Goal: Communication & Community: Share content

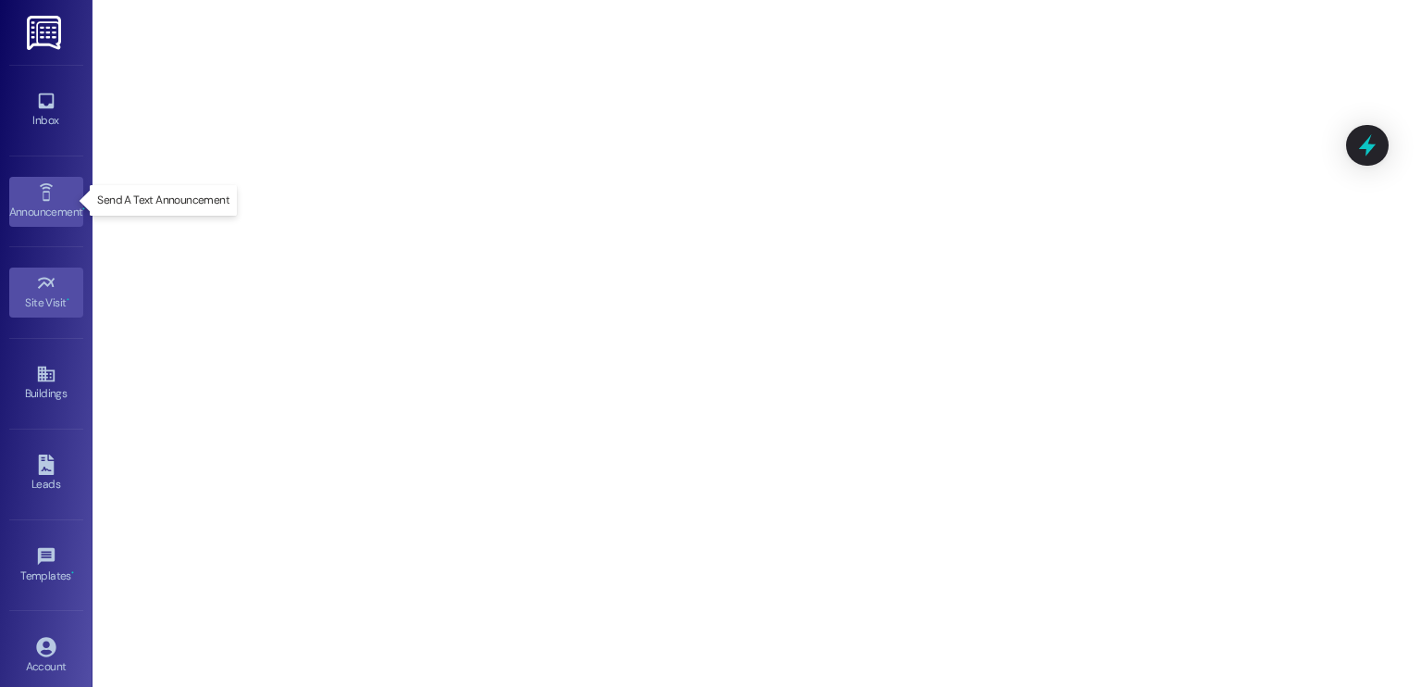
click at [37, 199] on icon at bounding box center [46, 192] width 20 height 20
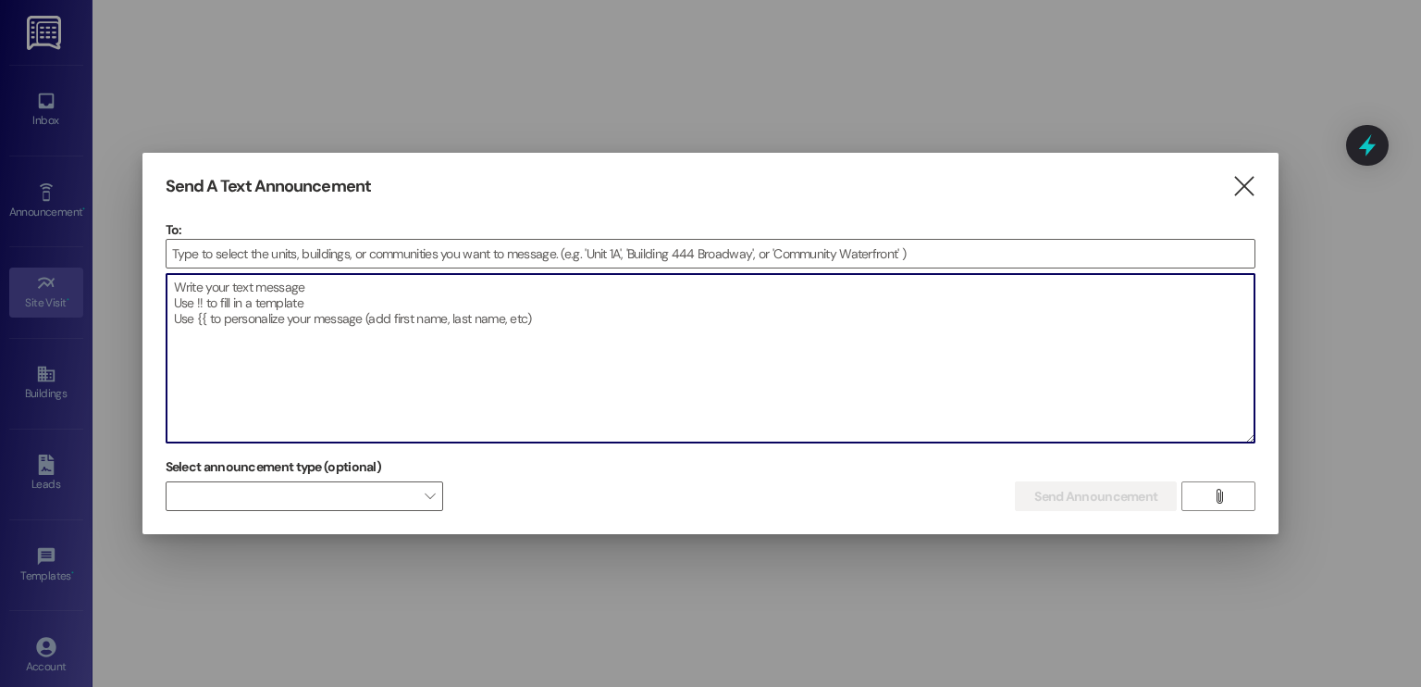
click at [317, 292] on textarea at bounding box center [711, 358] width 1089 height 168
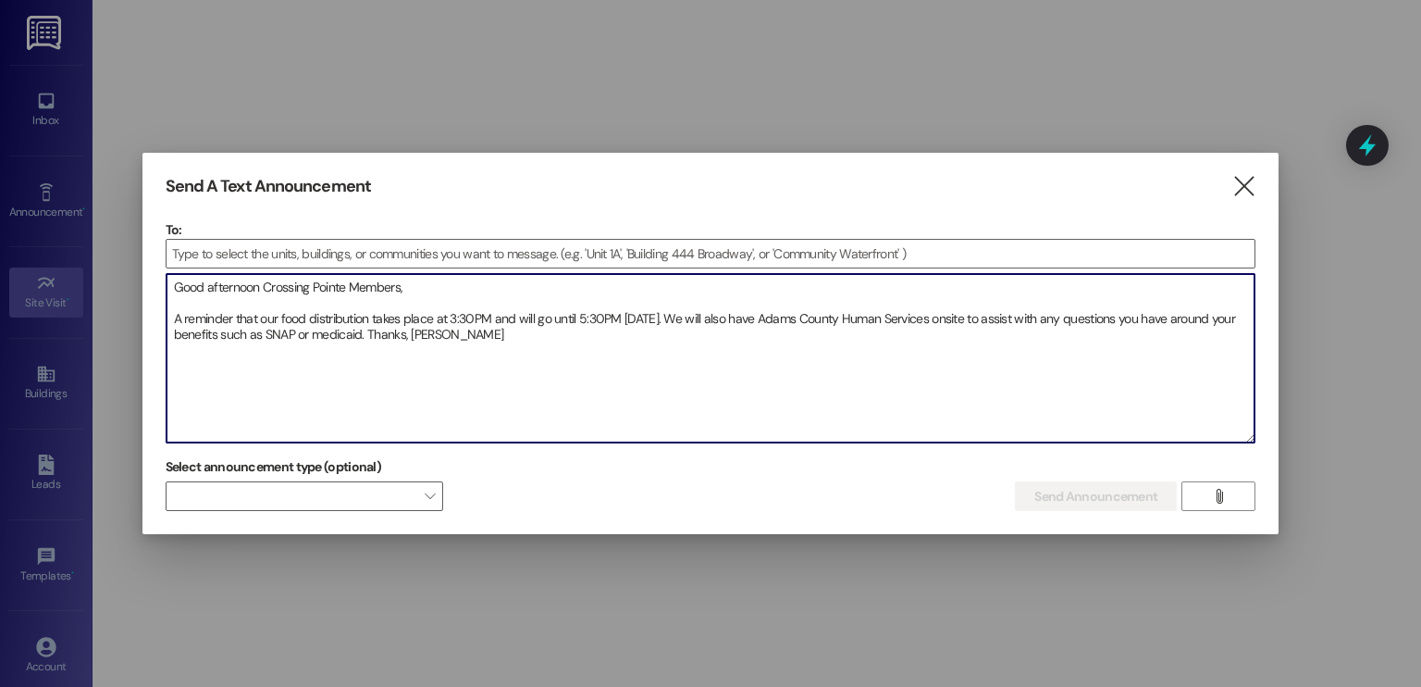
drag, startPoint x: 459, startPoint y: 331, endPoint x: 0, endPoint y: 314, distance: 459.3
click at [0, 314] on div "Send A Text Announcement  To:  Drop image file here Good afternoon Crossing P…" at bounding box center [710, 343] width 1421 height 687
click at [359, 360] on textarea "Good afternoon Crossing Pointe Members, A reminder that our food distribution t…" at bounding box center [711, 358] width 1089 height 168
paste textarea "Les recordamos que la distribución de alimentos [PERSON_NAME] [PERSON_NAME] de …"
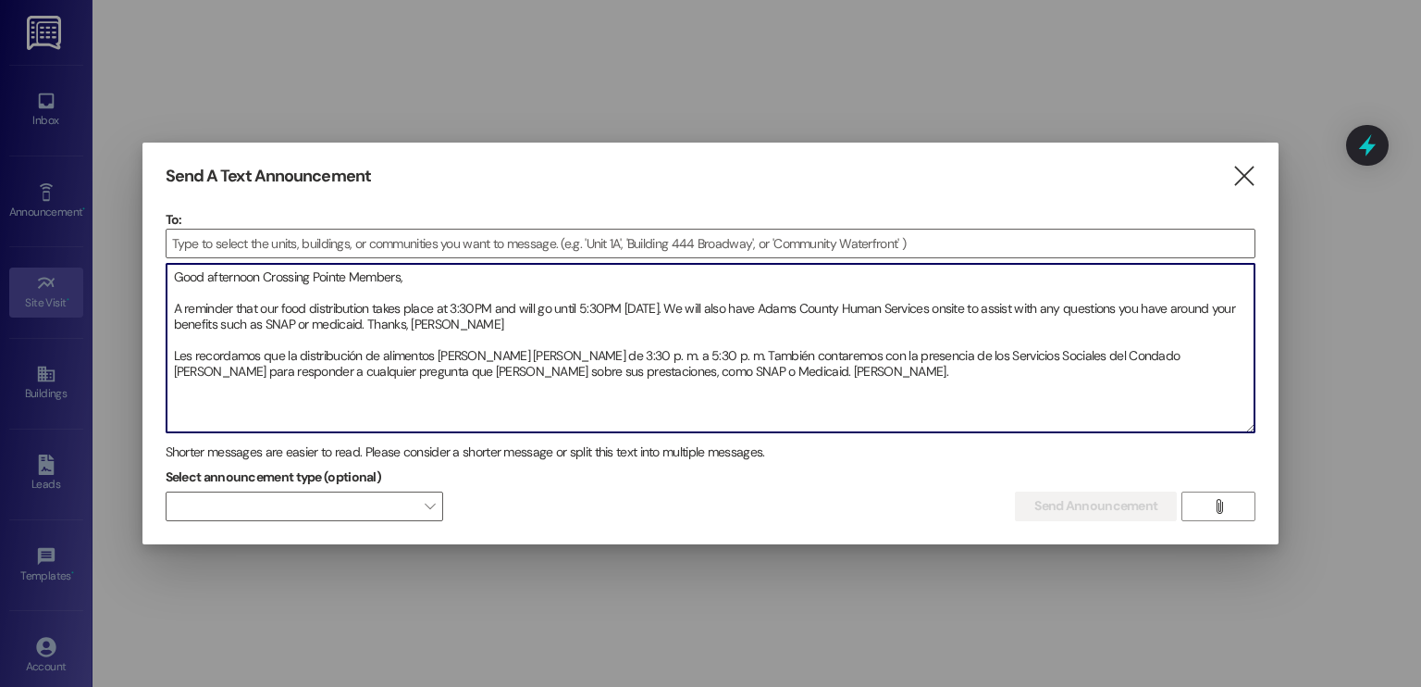
click at [175, 354] on textarea "Good afternoon Crossing Pointe Members, A reminder that our food distribution t…" at bounding box center [711, 348] width 1089 height 168
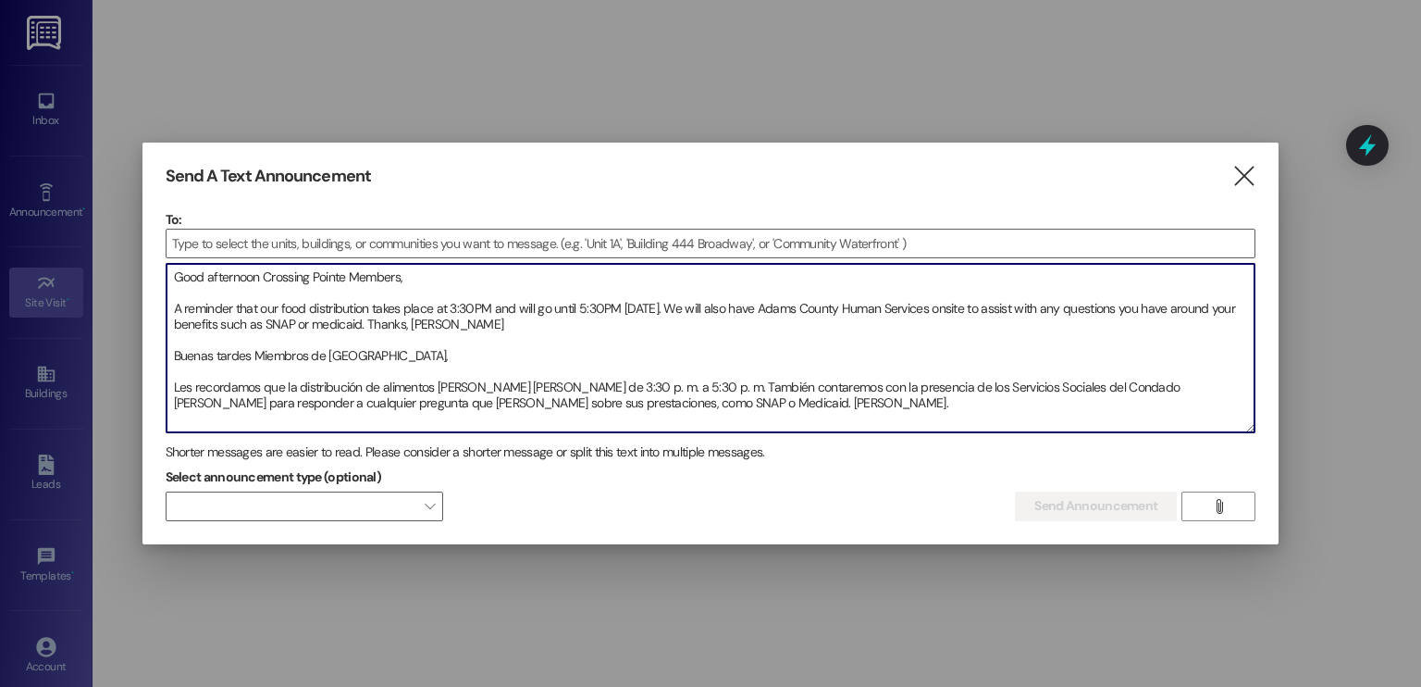
click at [657, 385] on textarea "Good afternoon Crossing Pointe Members, A reminder that our food distribution t…" at bounding box center [711, 348] width 1089 height 168
click at [869, 385] on textarea "Good afternoon Crossing Pointe Members, A reminder that our food distribution t…" at bounding box center [711, 348] width 1089 height 168
drag, startPoint x: 1052, startPoint y: 391, endPoint x: 942, endPoint y: 388, distance: 110.2
click at [942, 388] on textarea "Good afternoon Crossing Pointe Members, A reminder that our food distribution t…" at bounding box center [711, 348] width 1089 height 168
click at [844, 388] on textarea "Good afternoon Crossing Pointe Members, A reminder that our food distribution t…" at bounding box center [711, 348] width 1089 height 168
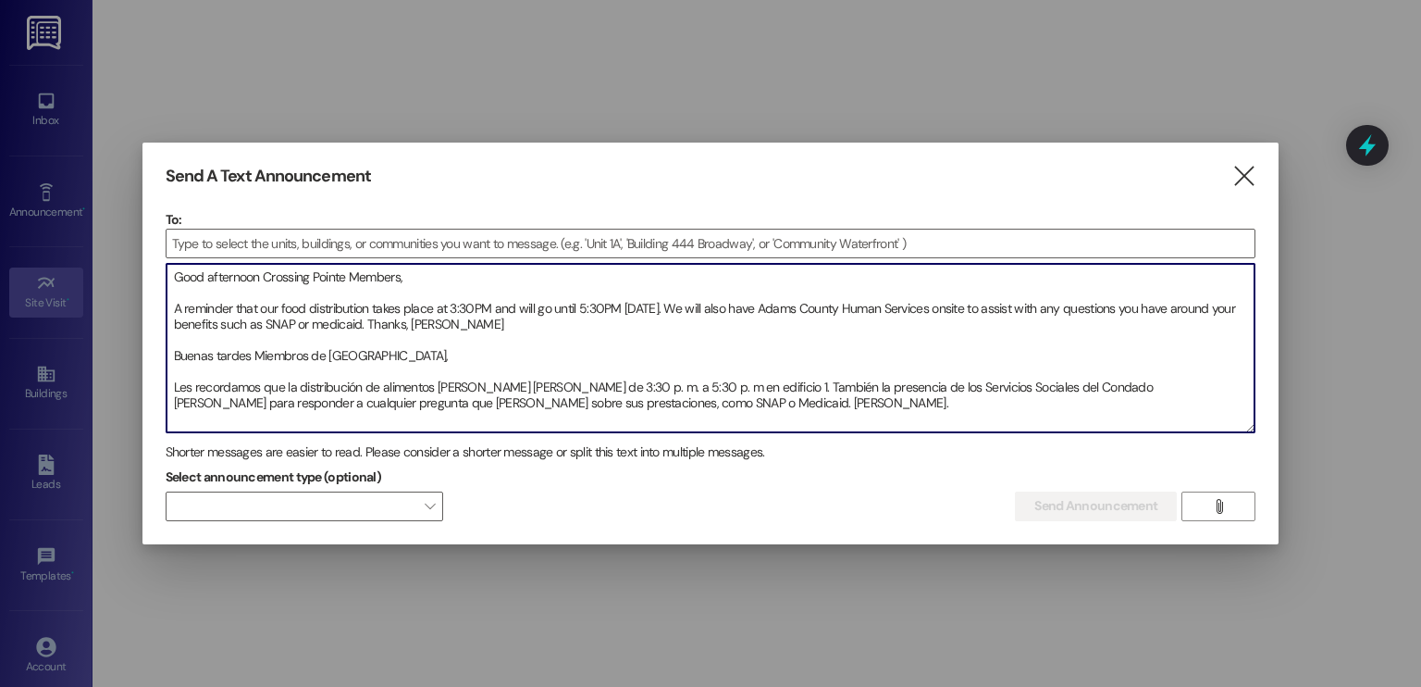
click at [465, 406] on textarea "Good afternoon Crossing Pointe Members, A reminder that our food distribution t…" at bounding box center [711, 348] width 1089 height 168
drag, startPoint x: 603, startPoint y: 405, endPoint x: 475, endPoint y: 403, distance: 128.6
click at [475, 403] on textarea "Good afternoon Crossing Pointe Members, A reminder that our food distribution t…" at bounding box center [711, 348] width 1089 height 168
click at [653, 309] on textarea "Good afternoon Crossing Pointe Members, A reminder that our food distribution t…" at bounding box center [711, 348] width 1089 height 168
click at [774, 388] on textarea "Good afternoon Crossing Pointe Members, A reminder that our food distribution t…" at bounding box center [711, 348] width 1089 height 168
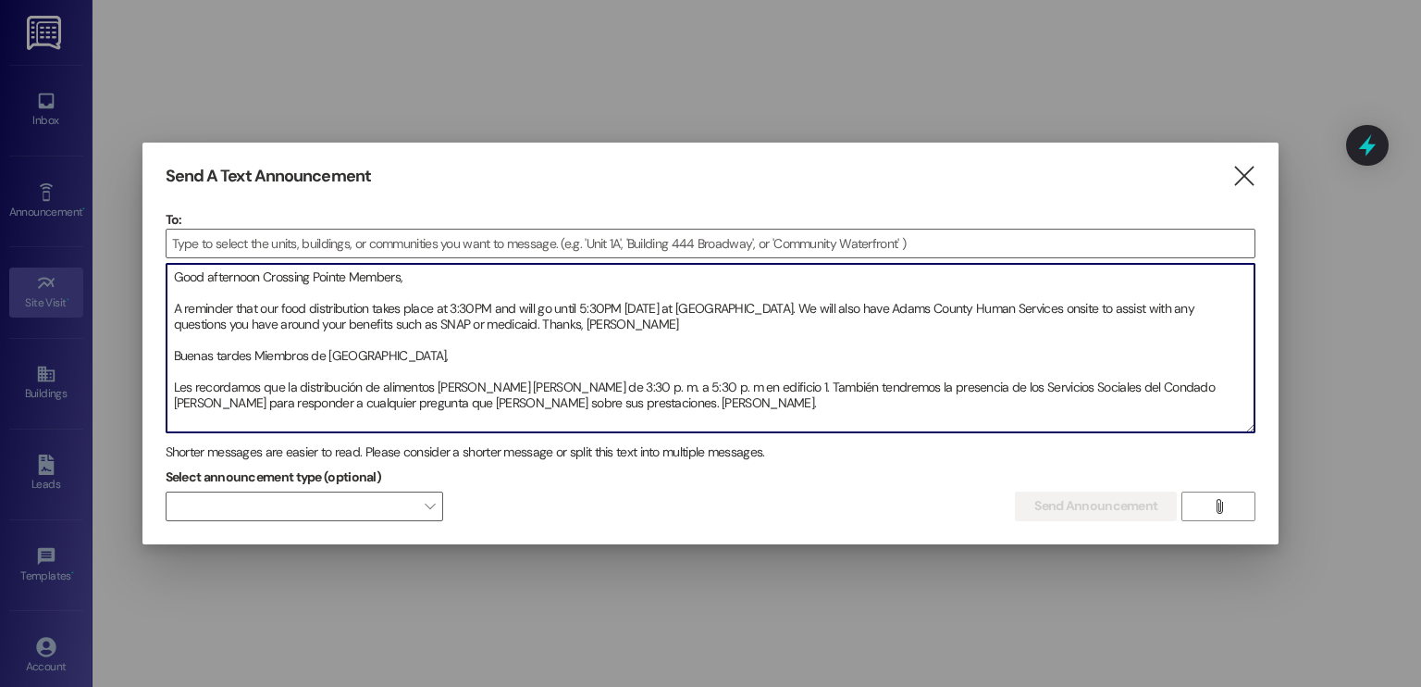
drag, startPoint x: 1060, startPoint y: 387, endPoint x: 923, endPoint y: 384, distance: 137.0
click at [923, 384] on textarea "Good afternoon Crossing Pointe Members, A reminder that our food distribution t…" at bounding box center [711, 348] width 1089 height 168
click at [630, 404] on textarea "Good afternoon Crossing Pointe Members, A reminder that our food distribution t…" at bounding box center [711, 348] width 1089 height 168
click at [722, 383] on textarea "Good afternoon Crossing Pointe Members, A reminder that our food distribution t…" at bounding box center [711, 348] width 1089 height 168
click at [718, 308] on textarea "Good afternoon Crossing Pointe Members, A reminder that our food distribution t…" at bounding box center [711, 348] width 1089 height 168
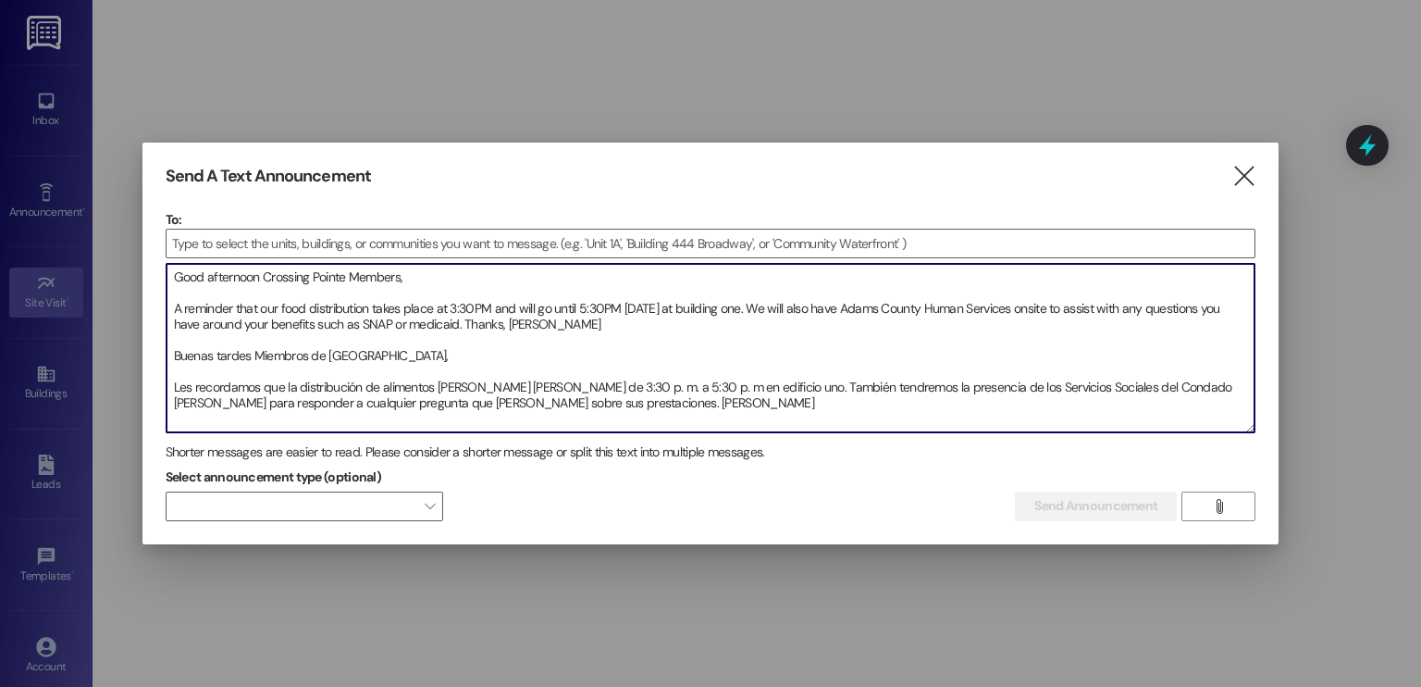
click at [640, 394] on textarea "Good afternoon Crossing Pointe Members, A reminder that our food distribution t…" at bounding box center [711, 348] width 1089 height 168
click at [631, 403] on textarea "Good afternoon Crossing Pointe Members, A reminder that our food distribution t…" at bounding box center [711, 348] width 1089 height 168
type textarea "Good afternoon Crossing Pointe Members, A reminder that our food distribution t…"
click at [404, 242] on input at bounding box center [711, 243] width 1089 height 28
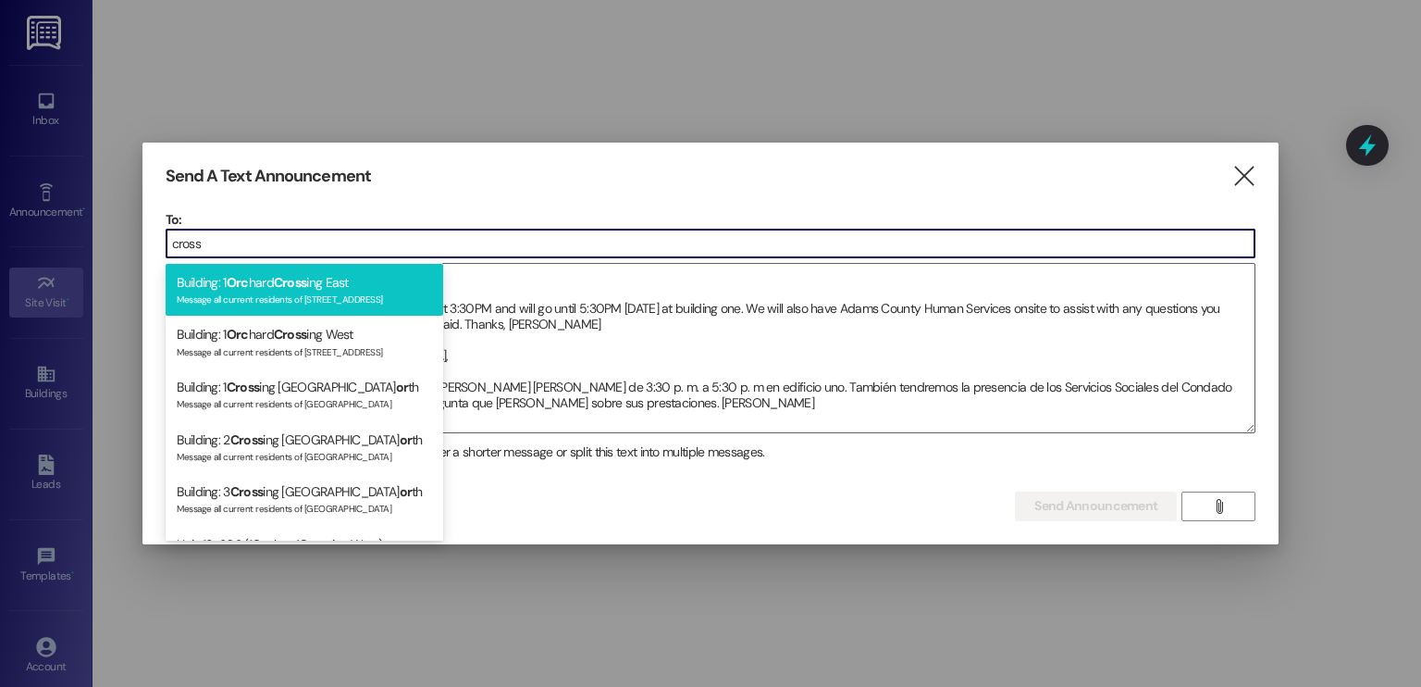
scroll to position [115, 0]
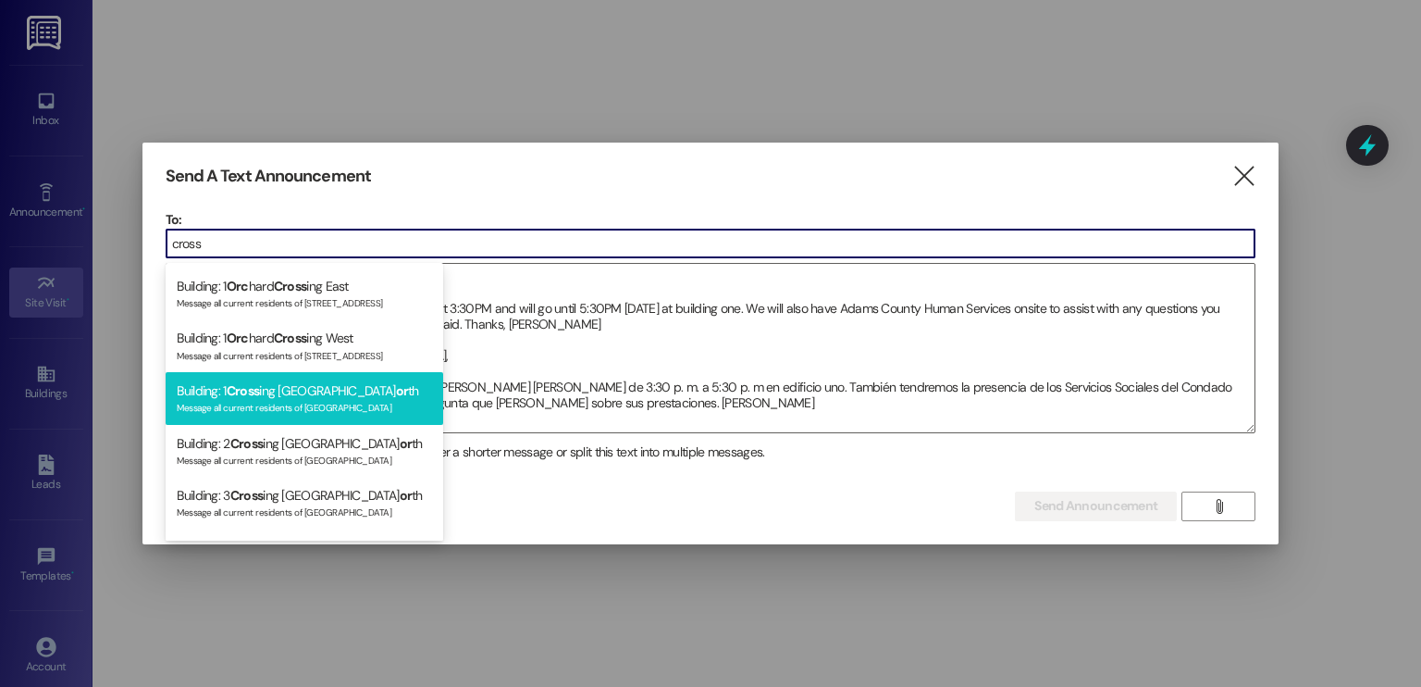
type input "cross"
click at [326, 398] on div "Message all current residents of [GEOGRAPHIC_DATA]" at bounding box center [304, 406] width 255 height 16
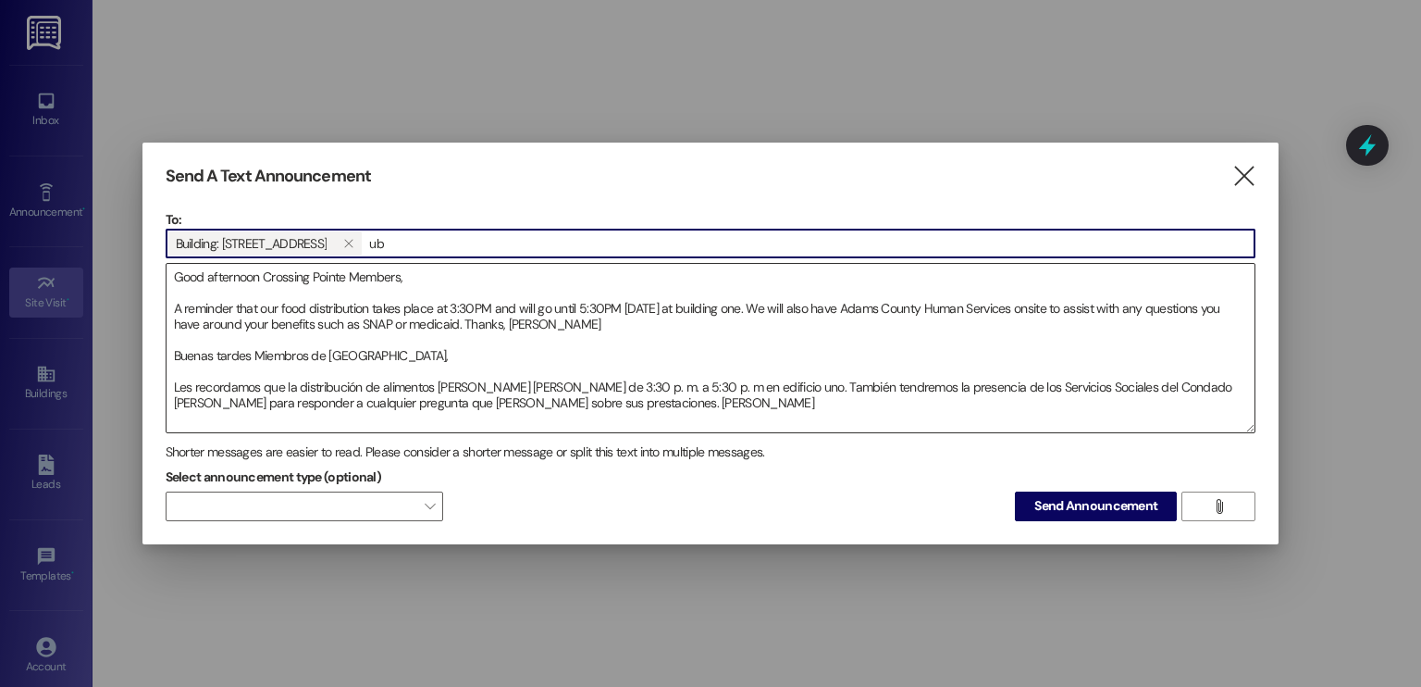
type input "u"
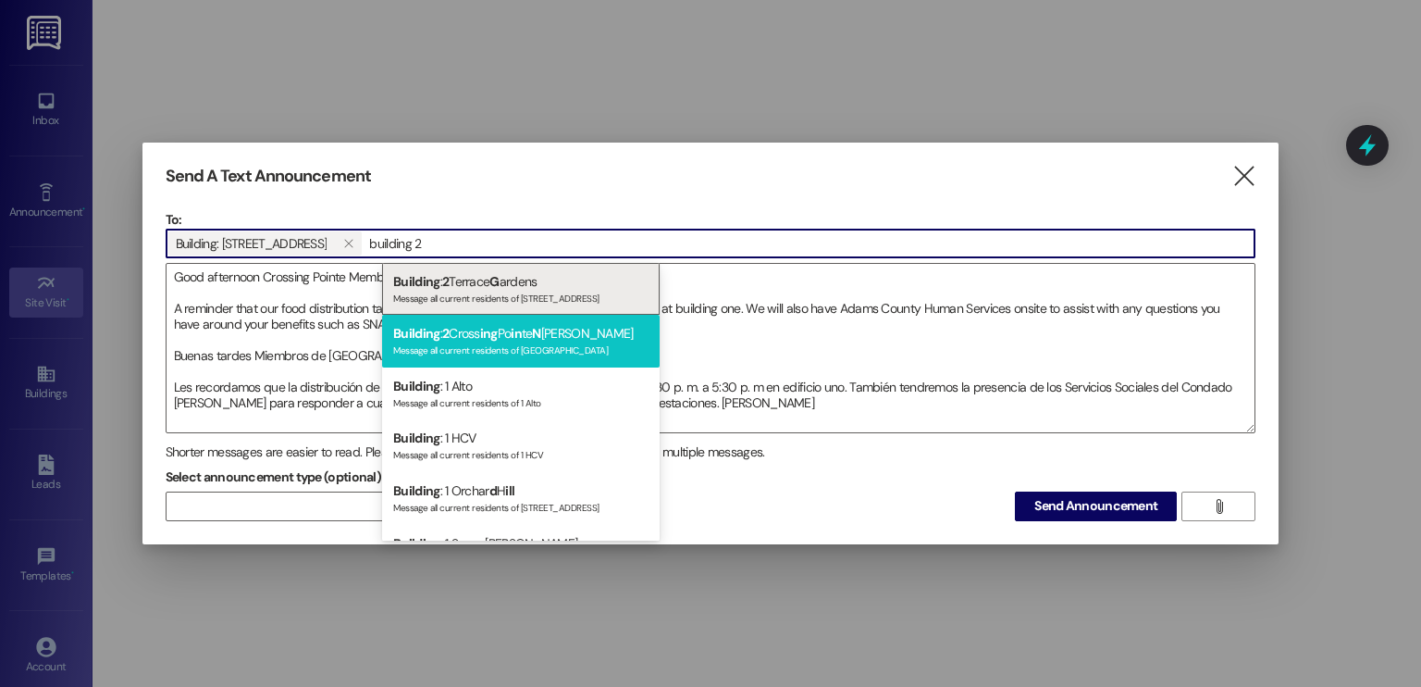
type input "building 2"
click at [566, 330] on div "Building : 2 Cross ing Po in [PERSON_NAME] Message all current residents of [GE…" at bounding box center [521, 341] width 278 height 53
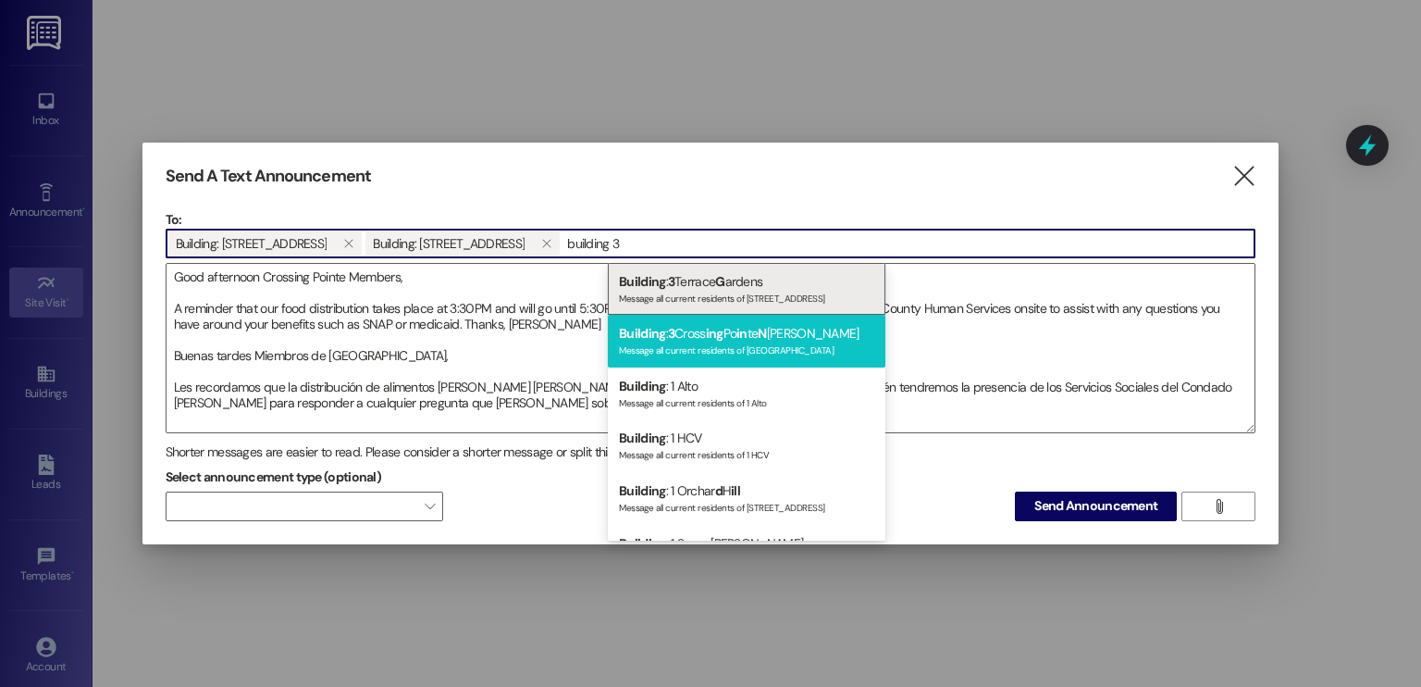
type input "building 3"
click at [706, 336] on span "ing" at bounding box center [715, 333] width 18 height 17
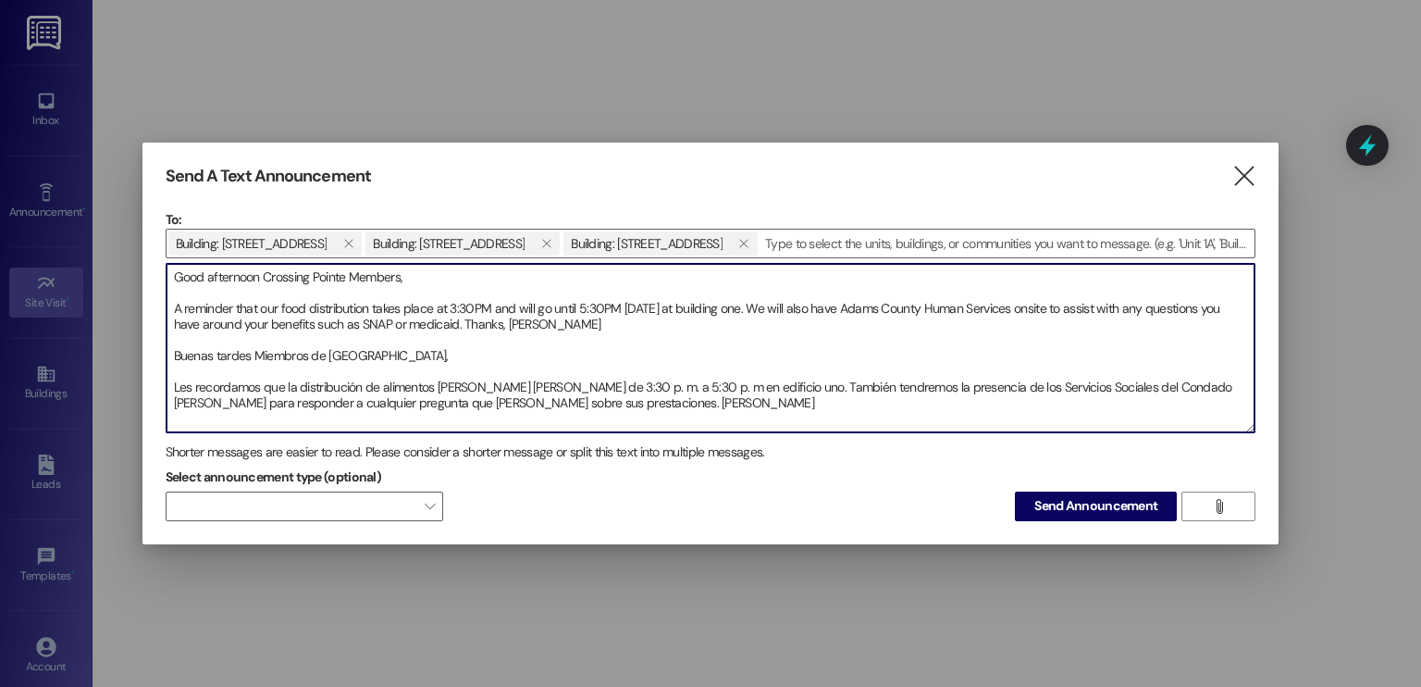
click at [596, 320] on textarea "Good afternoon Crossing Pointe Members, A reminder that our food distribution t…" at bounding box center [711, 348] width 1089 height 168
click at [434, 303] on textarea "Good afternoon Crossing Pointe Members, A reminder that our food distribution t…" at bounding box center [711, 348] width 1089 height 168
click at [702, 309] on textarea "Good afternoon Crossing Pointe Members, A reminder that our food distribution t…" at bounding box center [711, 348] width 1089 height 168
click at [651, 390] on textarea "Good afternoon Crossing Pointe Members, A reminder that our food distribution t…" at bounding box center [711, 348] width 1089 height 168
click at [433, 329] on textarea "Good afternoon Crossing Pointe Members, A reminder that our food distribution t…" at bounding box center [711, 348] width 1089 height 168
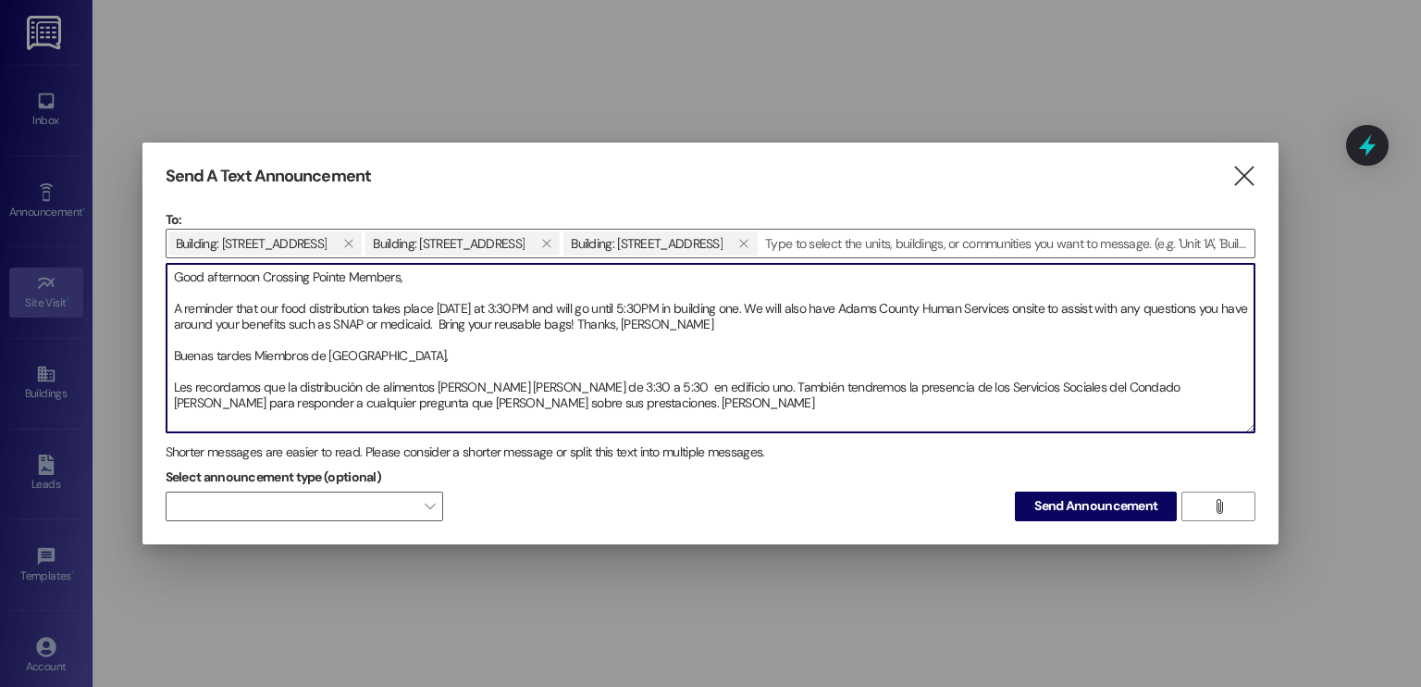
click at [470, 403] on textarea "Good afternoon Crossing Pointe Members, A reminder that our food distribution t…" at bounding box center [711, 348] width 1089 height 168
click at [503, 403] on textarea "Good afternoon Crossing Pointe Members, A reminder that our food distribution t…" at bounding box center [711, 348] width 1089 height 168
click at [632, 403] on textarea "Good afternoon Crossing Pointe Members, A reminder that our food distribution t…" at bounding box center [711, 348] width 1089 height 168
click at [738, 397] on textarea "Good afternoon Crossing Pointe Members, A reminder that our food distribution t…" at bounding box center [711, 348] width 1089 height 168
type textarea "Good afternoon Crossing Pointe Members, A reminder that our food distribution t…"
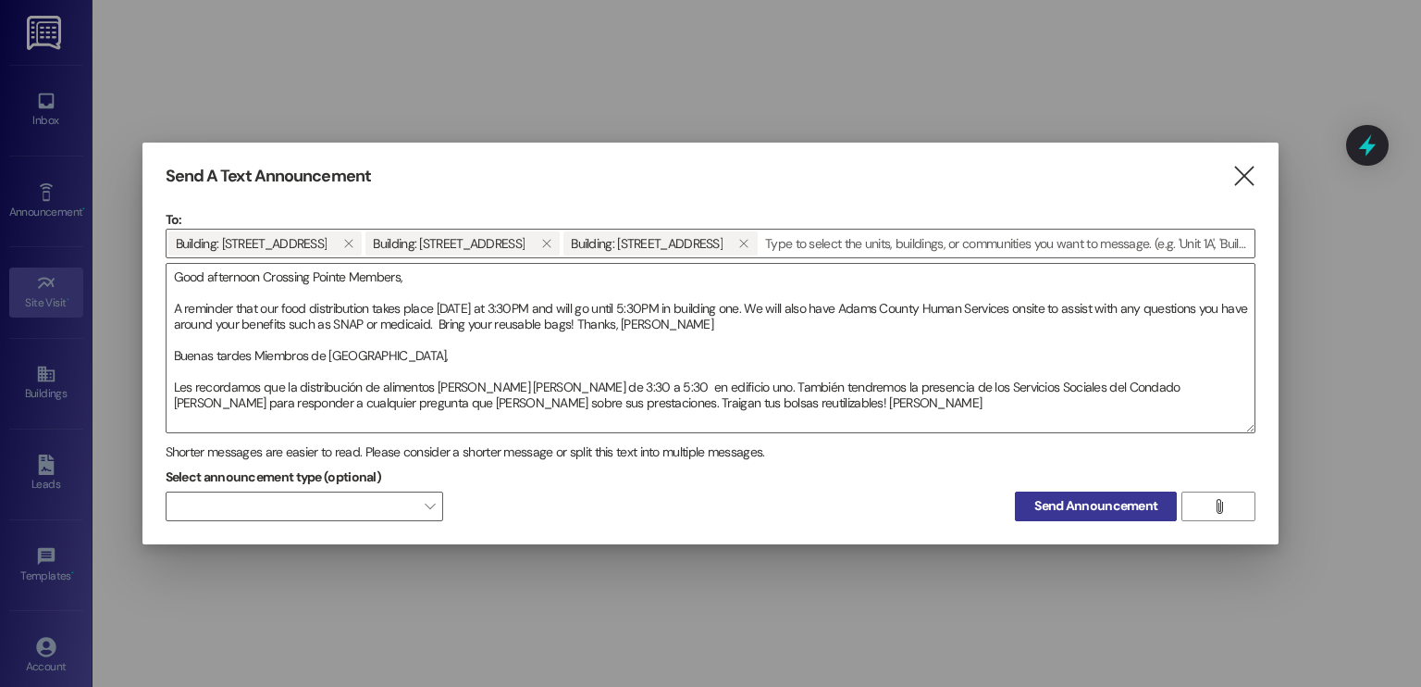
click at [1089, 497] on span "Send Announcement" at bounding box center [1096, 505] width 123 height 19
